Goal: Transaction & Acquisition: Purchase product/service

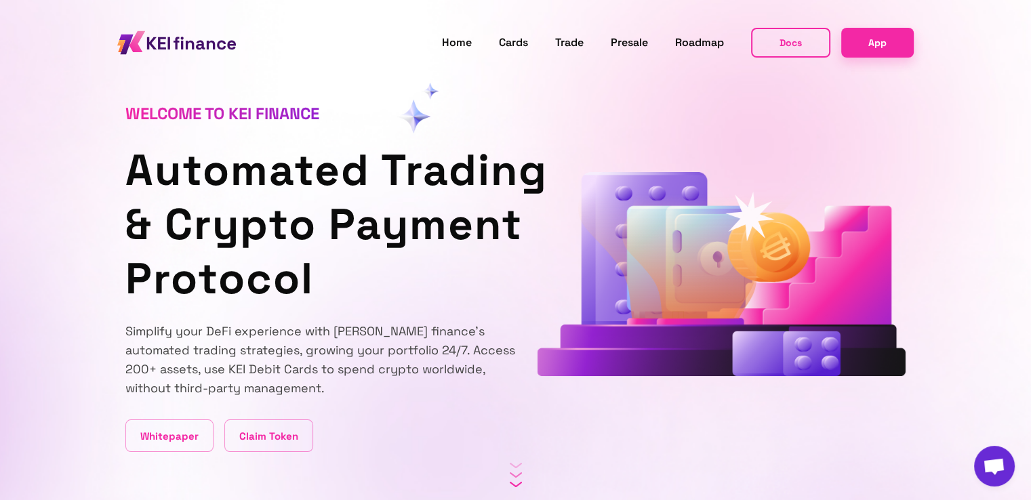
click at [93, 140] on section "Welcome to KEI finance Automated Trading & Crypto Payment Protocol Simplify you…" at bounding box center [515, 226] width 1031 height 452
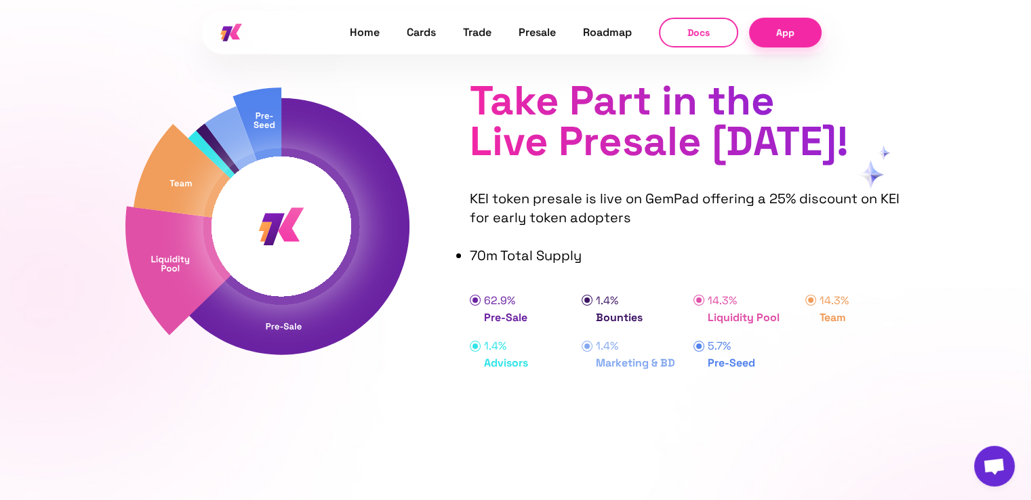
scroll to position [4975, 0]
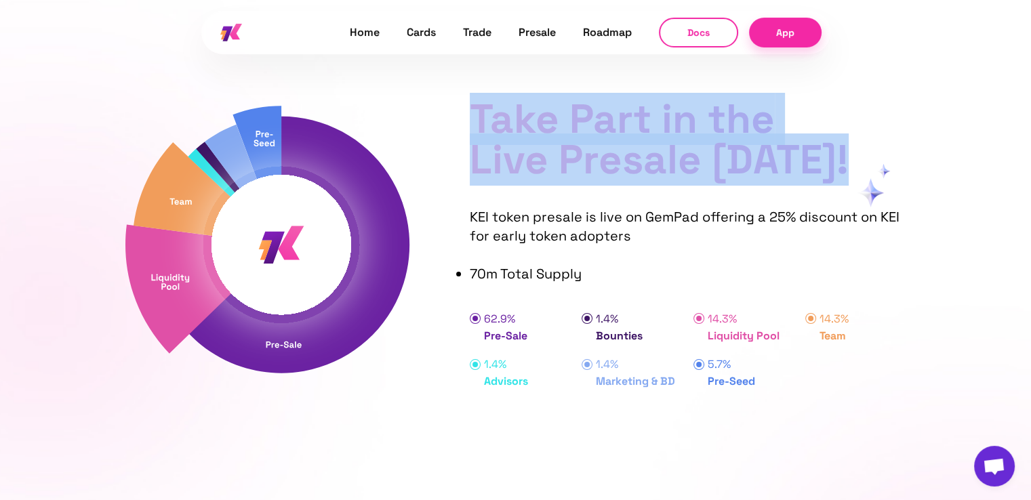
drag, startPoint x: 466, startPoint y: 119, endPoint x: 862, endPoint y: 160, distance: 398.7
click at [862, 160] on div "Take Part in the Live Presale [DATE]! KEI token presale is live on GemPad offer…" at bounding box center [515, 201] width 781 height 400
drag, startPoint x: 456, startPoint y: 106, endPoint x: 836, endPoint y: 147, distance: 383.2
click at [836, 147] on div "Take Part in the Live Presale [DATE]! KEI token presale is live on GemPad offer…" at bounding box center [515, 201] width 781 height 400
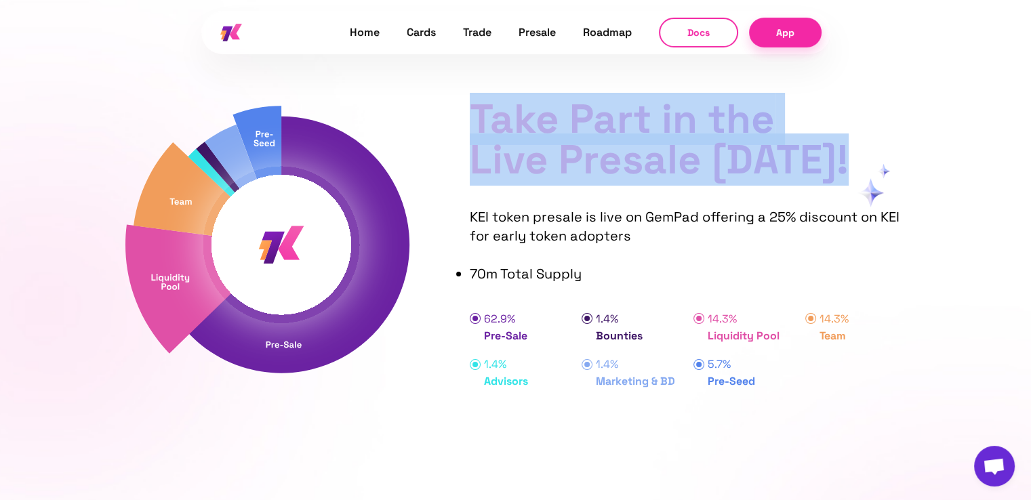
click at [921, 144] on div "Take Part in the Live Presale [DATE]! KEI token presale is live on GemPad offer…" at bounding box center [515, 201] width 813 height 400
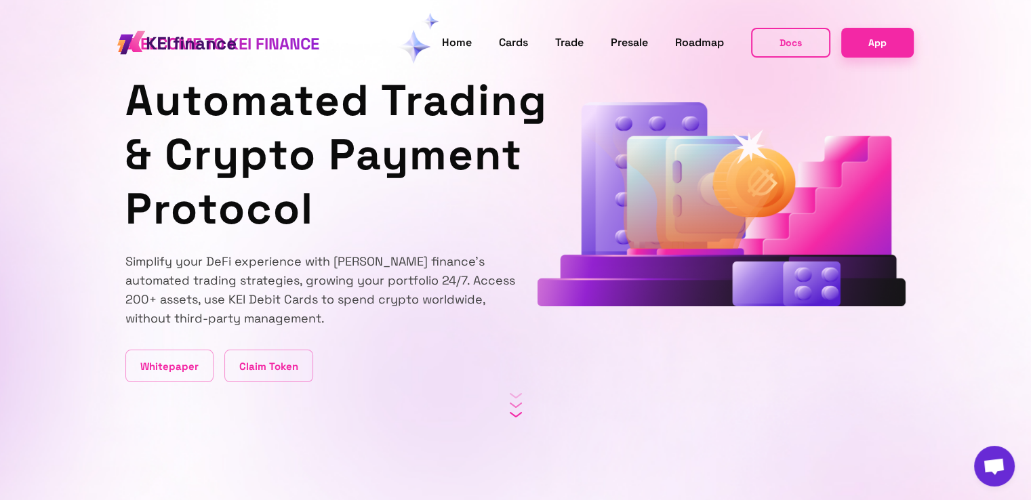
scroll to position [0, 0]
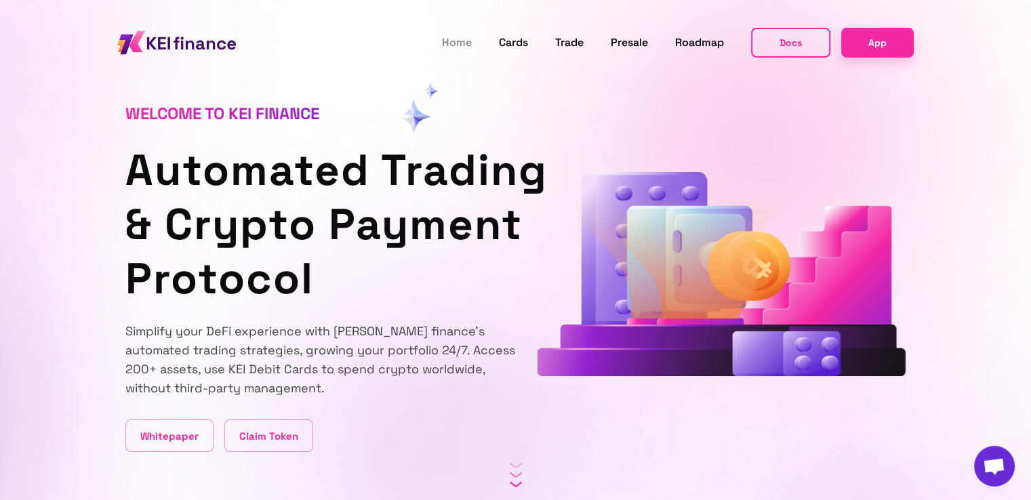
click at [465, 42] on link "Home" at bounding box center [457, 43] width 30 height 18
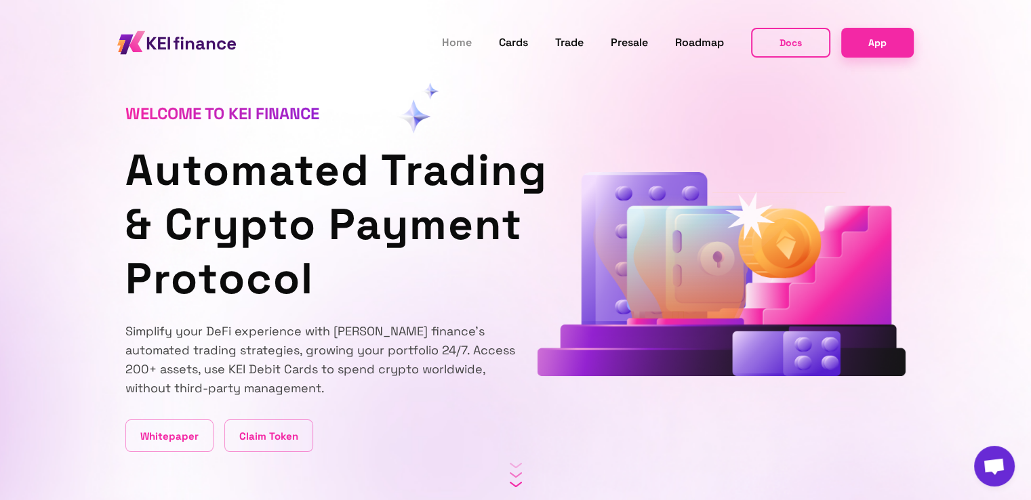
click at [451, 39] on link "Home" at bounding box center [457, 43] width 30 height 18
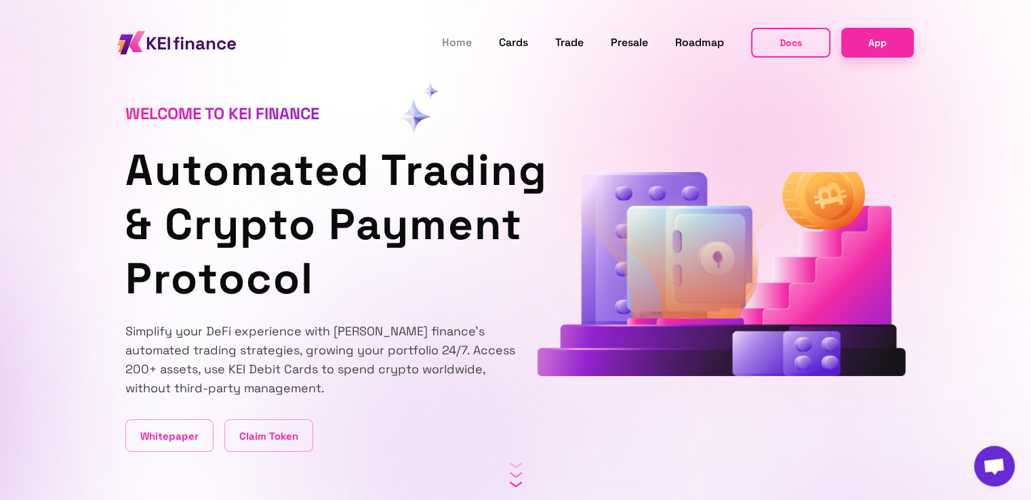
click at [459, 40] on link "Home" at bounding box center [457, 43] width 30 height 18
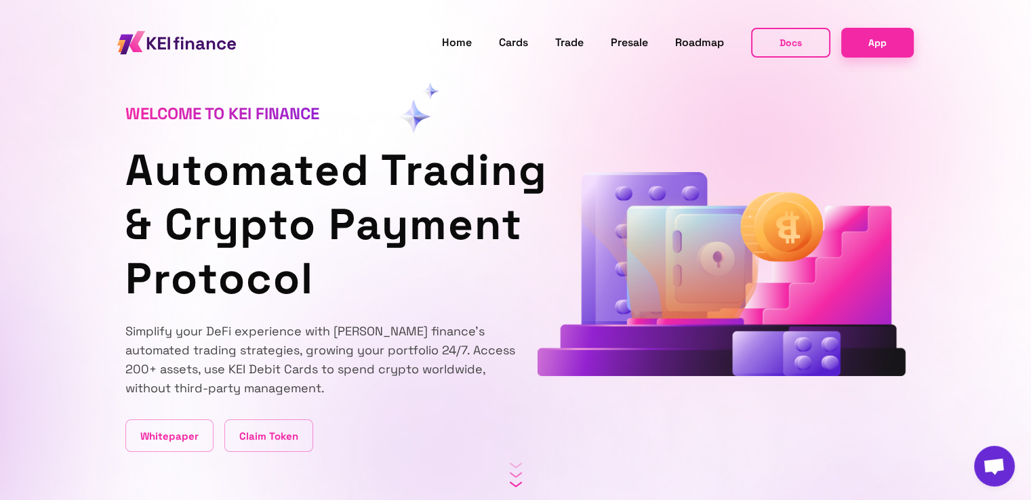
click at [181, 41] on img at bounding box center [176, 42] width 119 height 31
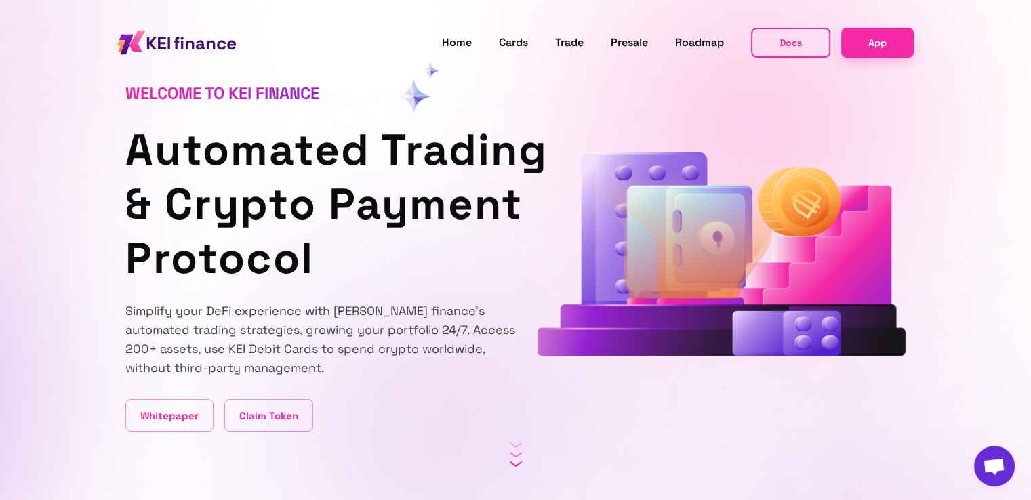
scroll to position [22, 0]
